Goal: Task Accomplishment & Management: Manage account settings

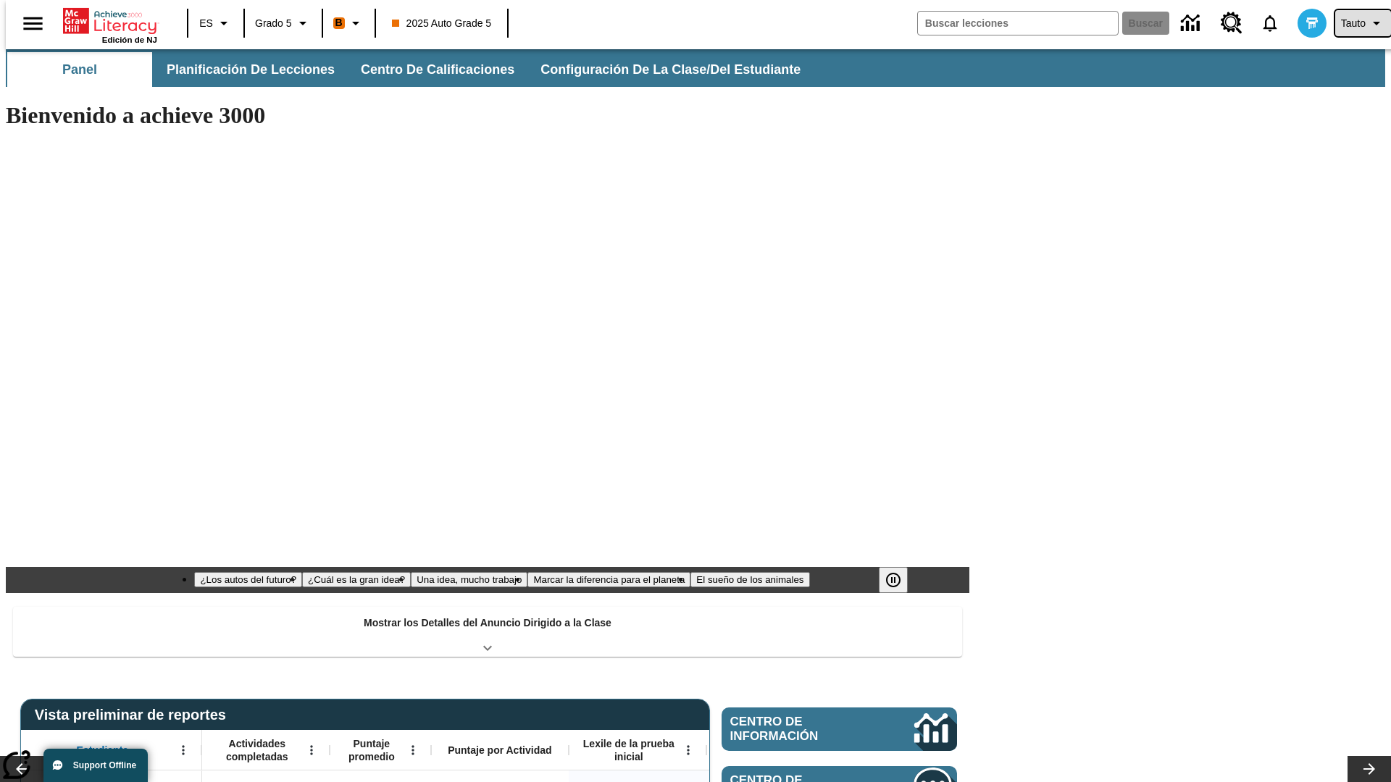
click at [1355, 23] on span "Tauto" at bounding box center [1353, 23] width 25 height 15
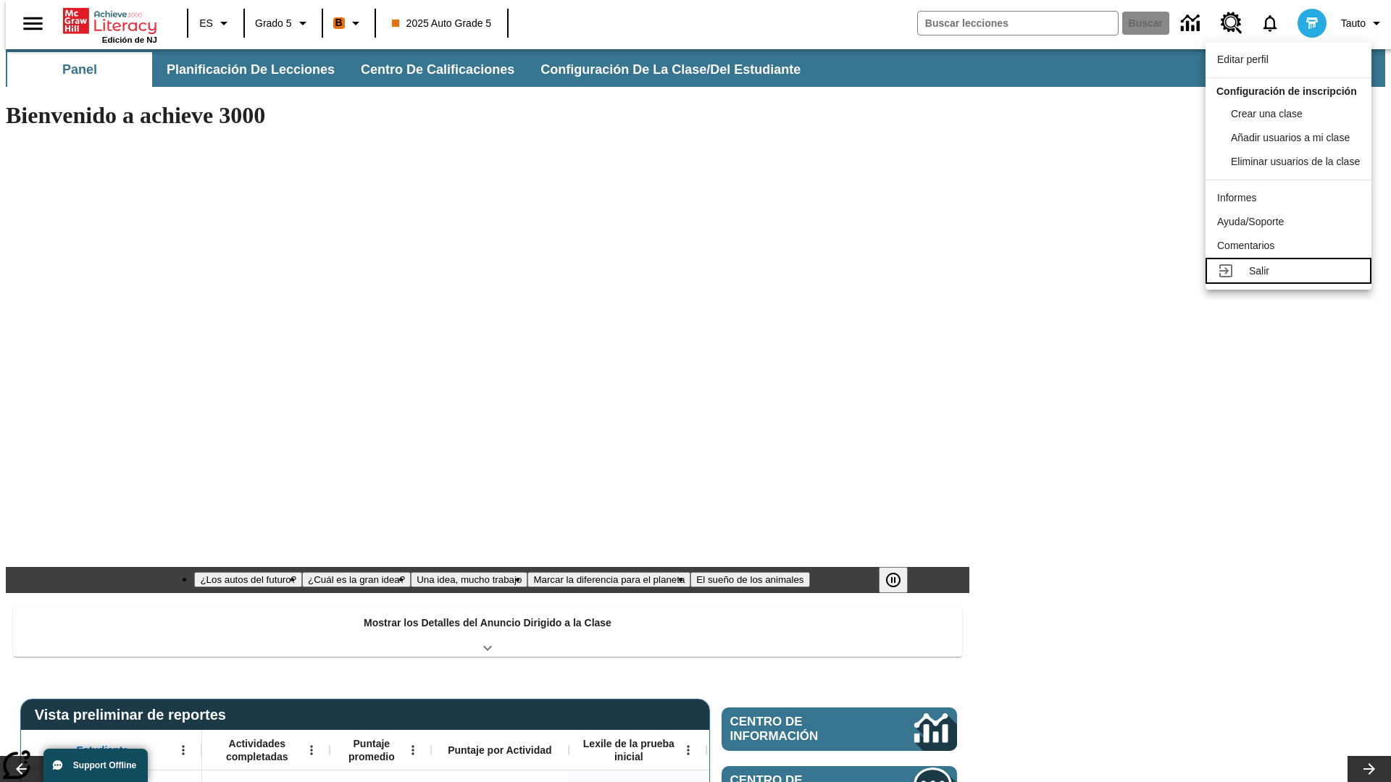
click at [1292, 279] on div "Salir" at bounding box center [1304, 271] width 111 height 15
